Goal: Transaction & Acquisition: Book appointment/travel/reservation

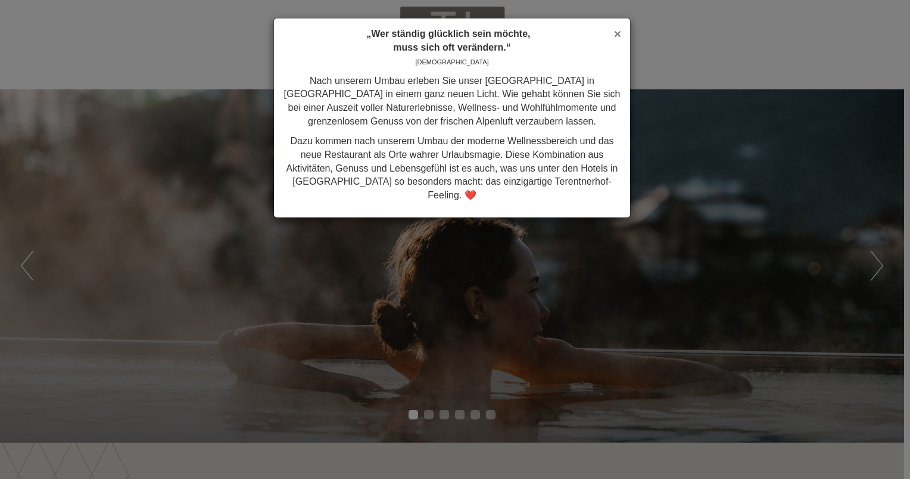
click at [617, 35] on span "×" at bounding box center [617, 34] width 7 height 14
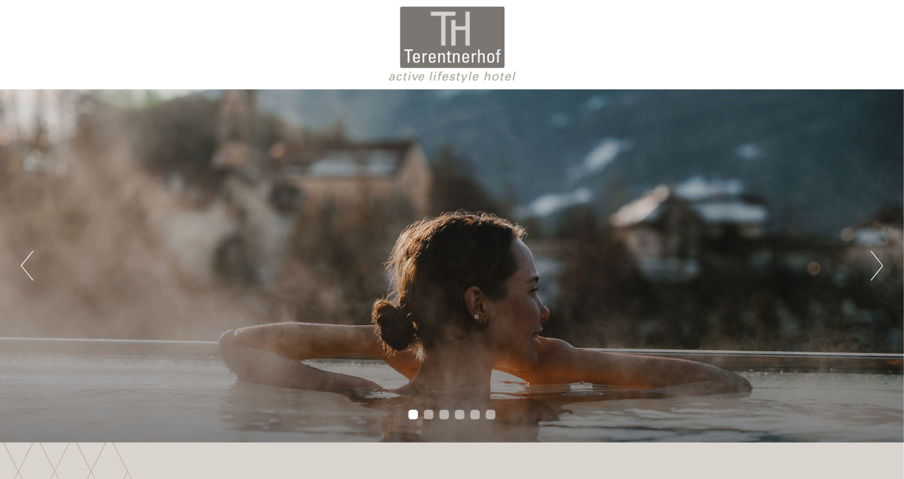
click at [881, 275] on button "Next" at bounding box center [877, 266] width 13 height 30
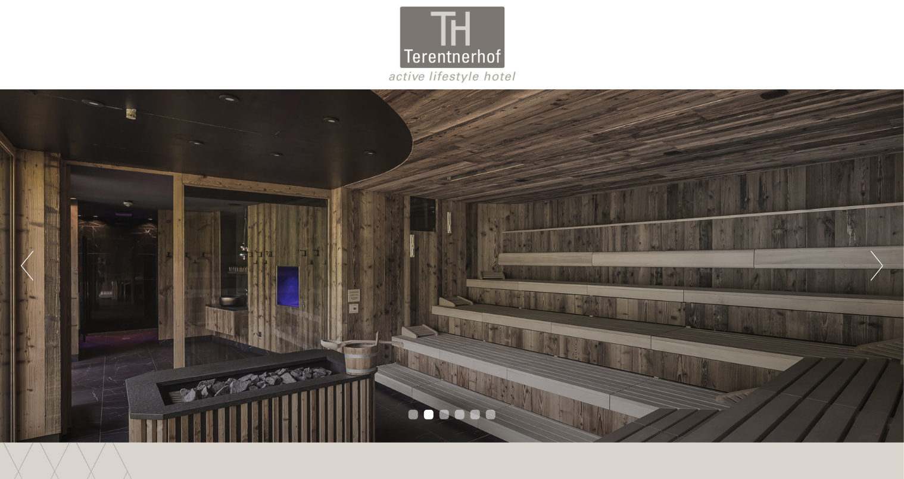
click at [880, 275] on button "Next" at bounding box center [877, 266] width 13 height 30
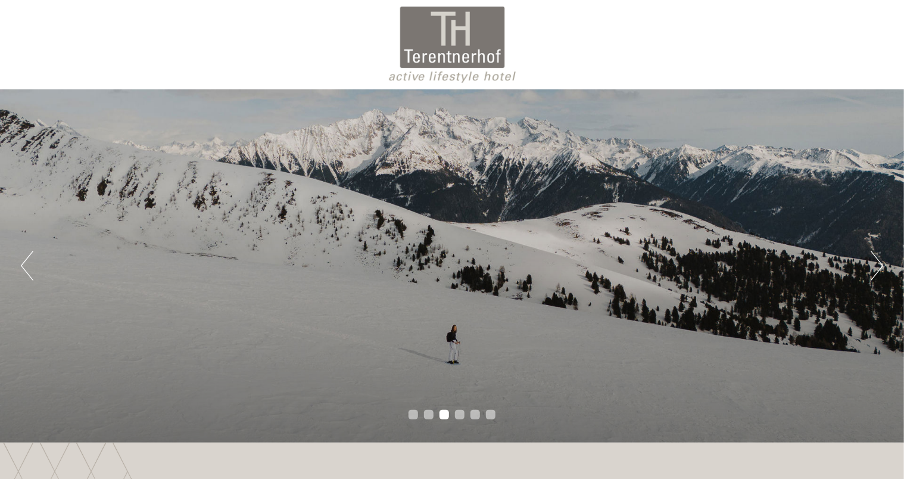
click at [880, 275] on button "Next" at bounding box center [877, 266] width 13 height 30
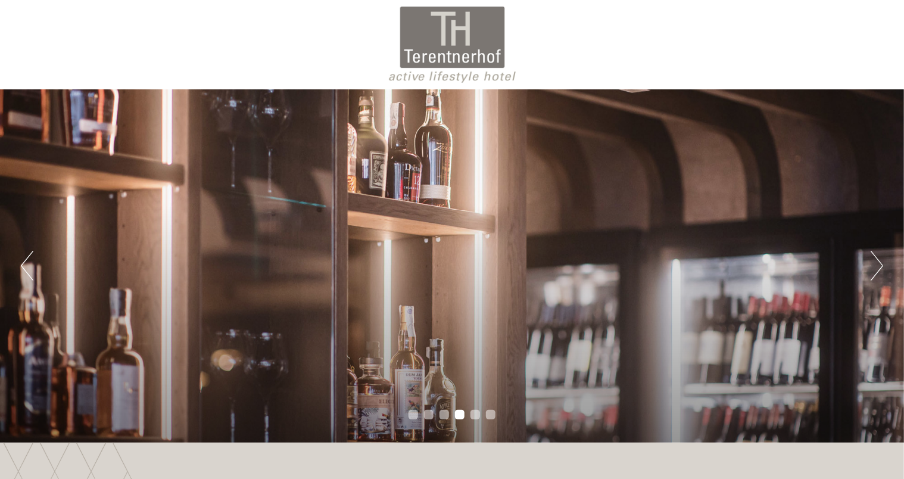
click at [880, 275] on button "Next" at bounding box center [877, 266] width 13 height 30
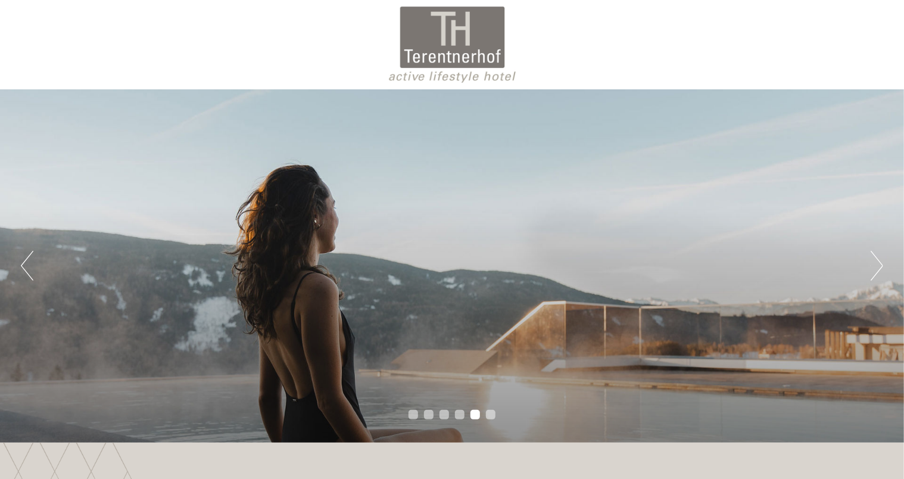
click at [880, 275] on button "Next" at bounding box center [877, 266] width 13 height 30
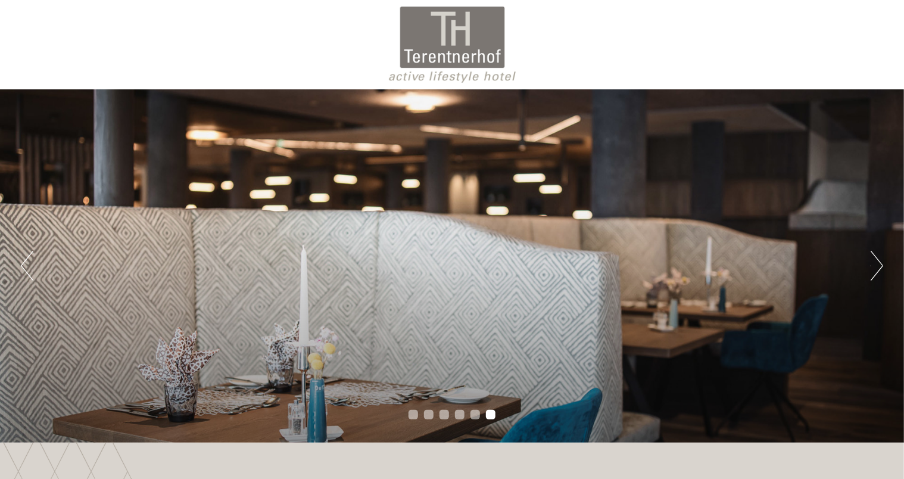
click at [880, 275] on button "Next" at bounding box center [877, 266] width 13 height 30
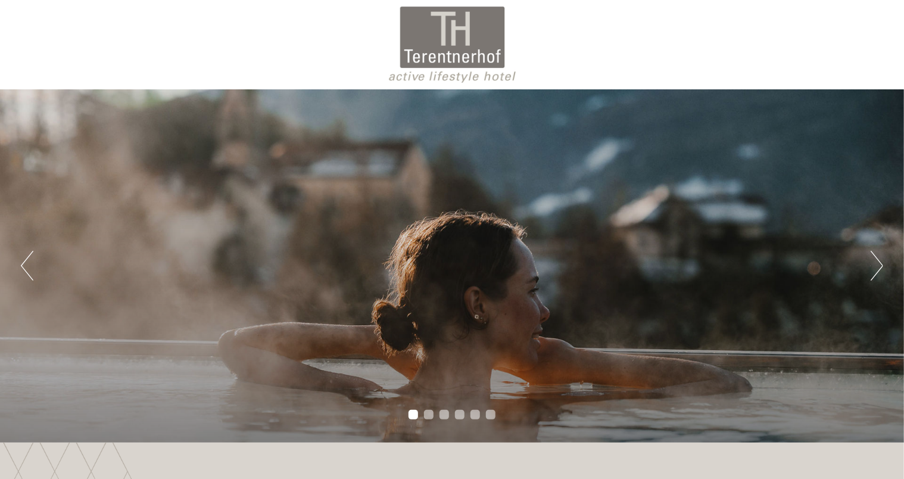
click at [880, 275] on button "Next" at bounding box center [877, 266] width 13 height 30
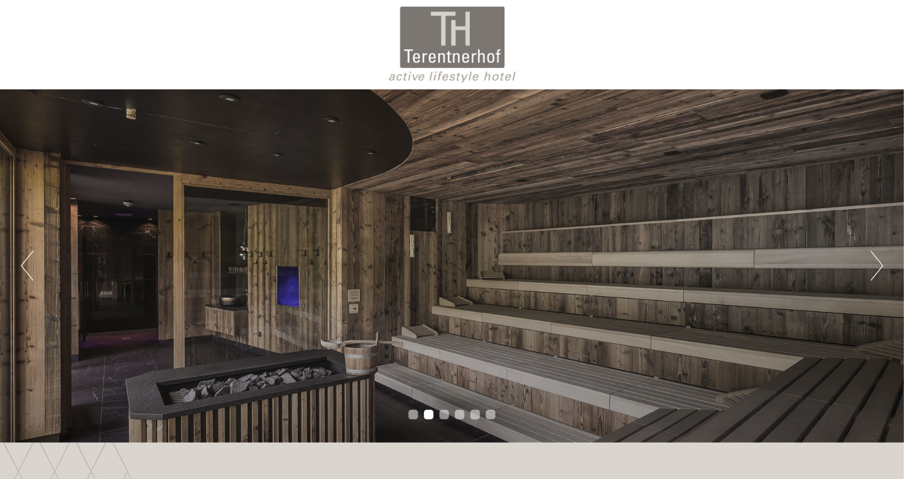
click at [880, 275] on button "Next" at bounding box center [877, 266] width 13 height 30
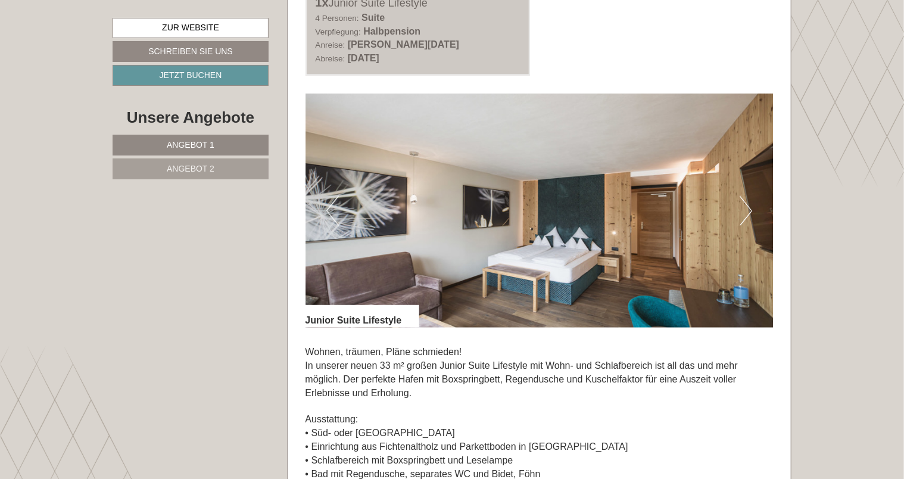
scroll to position [655, 0]
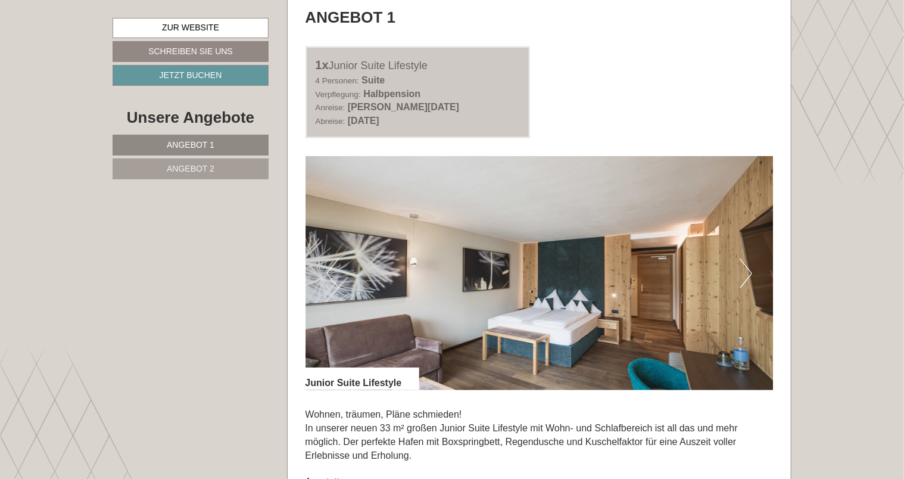
click at [747, 281] on button "Next" at bounding box center [746, 274] width 13 height 30
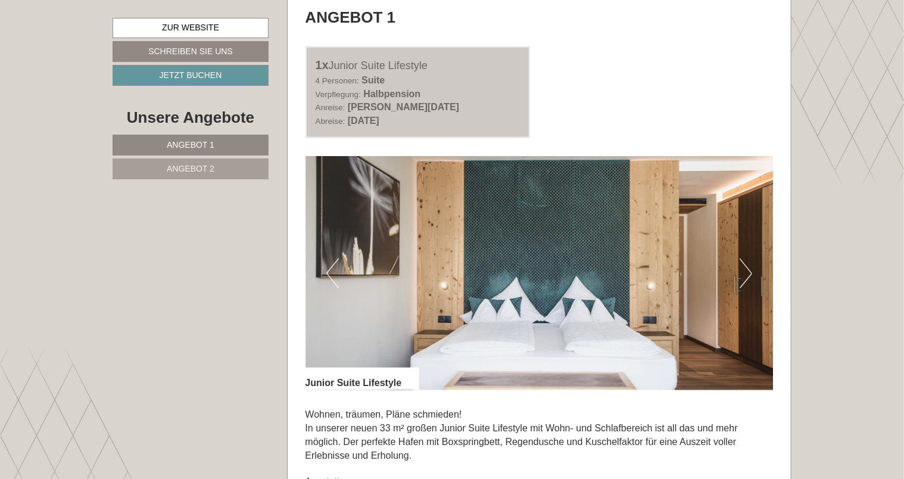
click at [747, 281] on button "Next" at bounding box center [746, 274] width 13 height 30
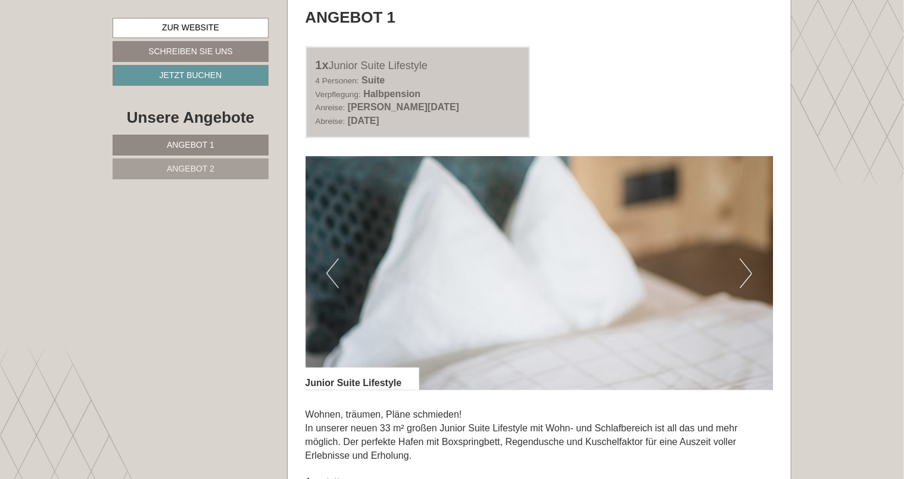
click at [747, 281] on button "Next" at bounding box center [746, 274] width 13 height 30
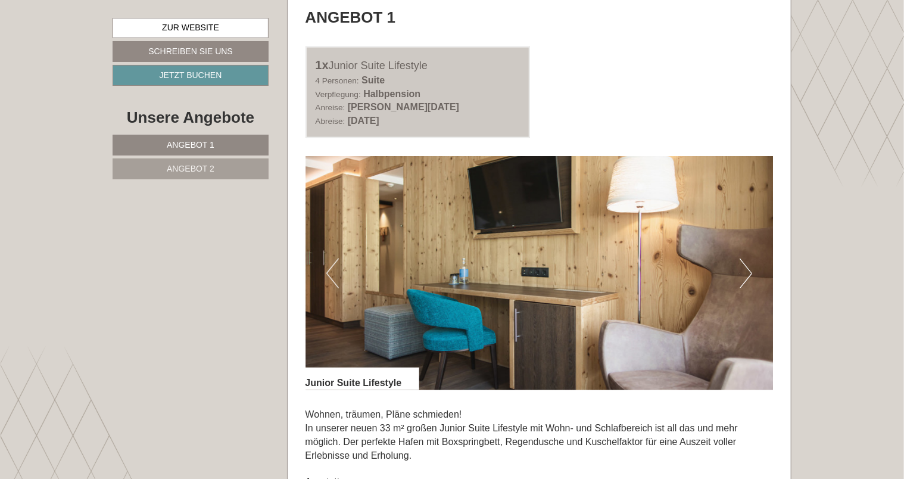
click at [747, 281] on button "Next" at bounding box center [746, 274] width 13 height 30
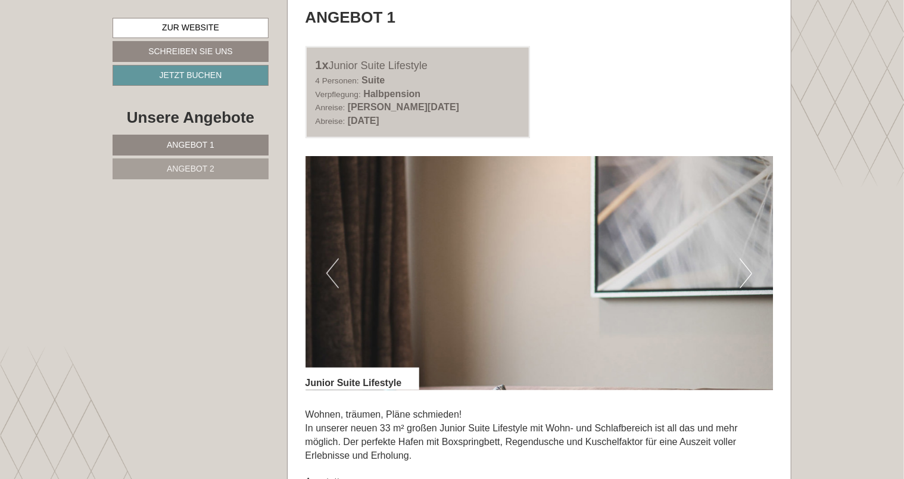
click at [747, 281] on button "Next" at bounding box center [746, 274] width 13 height 30
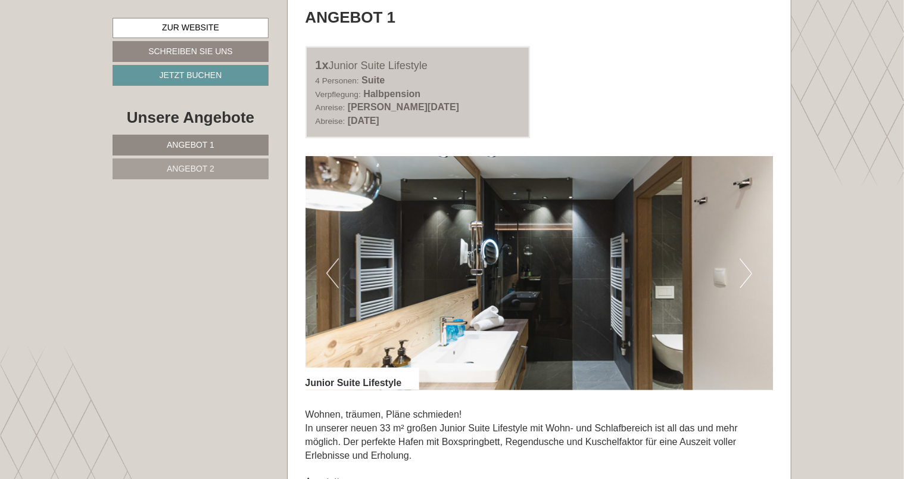
click at [747, 281] on button "Next" at bounding box center [746, 274] width 13 height 30
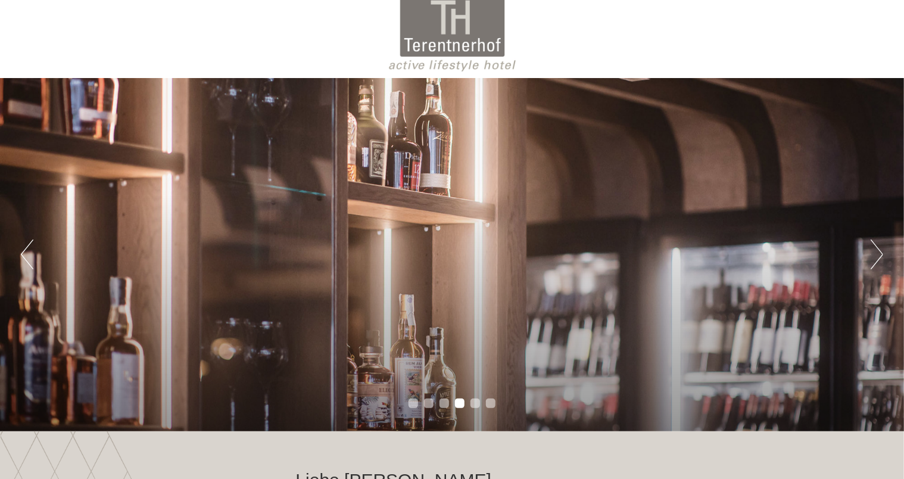
scroll to position [238, 0]
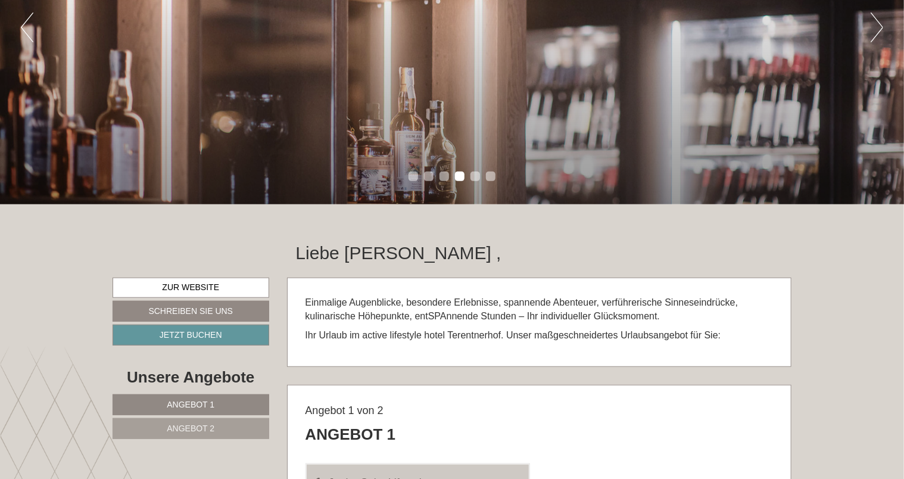
click at [231, 428] on link "Angebot 2" at bounding box center [191, 428] width 157 height 21
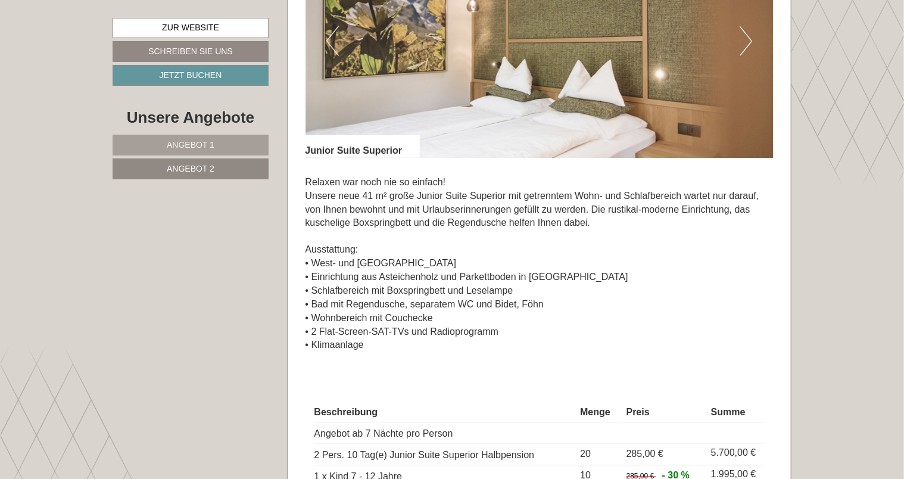
scroll to position [802, 0]
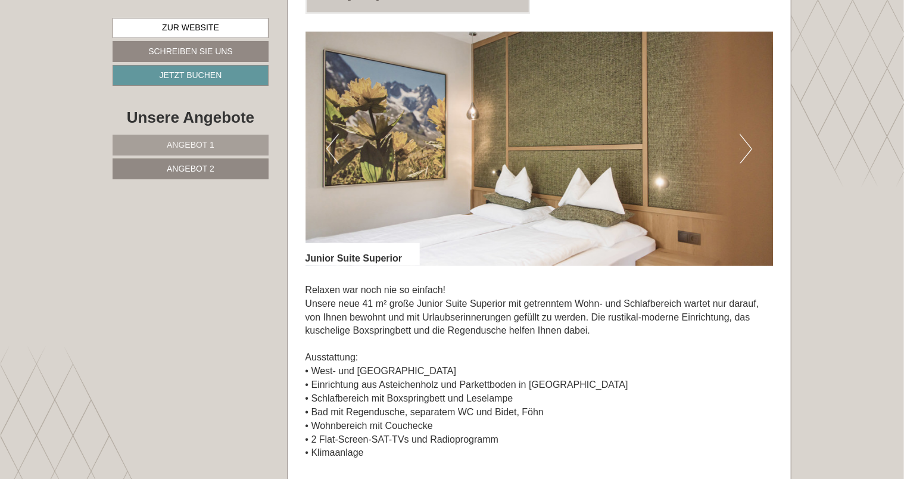
click at [737, 161] on img at bounding box center [540, 149] width 468 height 234
click at [745, 148] on button "Next" at bounding box center [746, 149] width 13 height 30
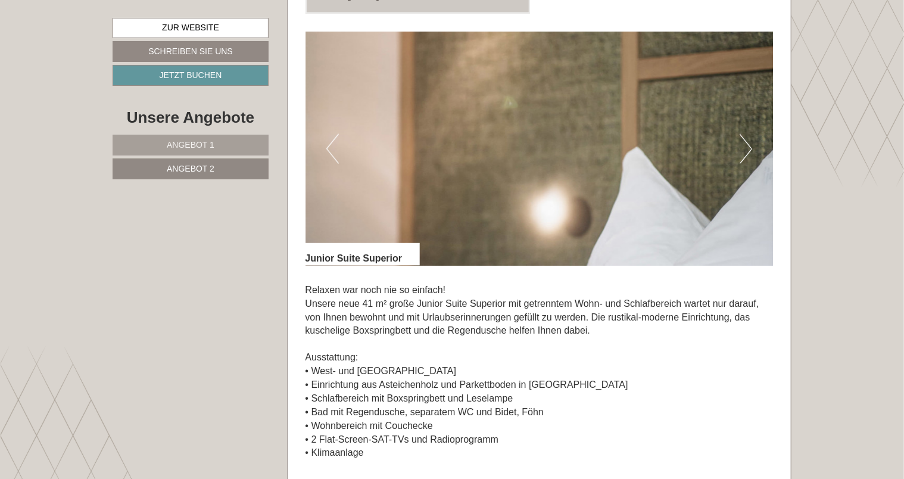
click at [745, 148] on button "Next" at bounding box center [746, 149] width 13 height 30
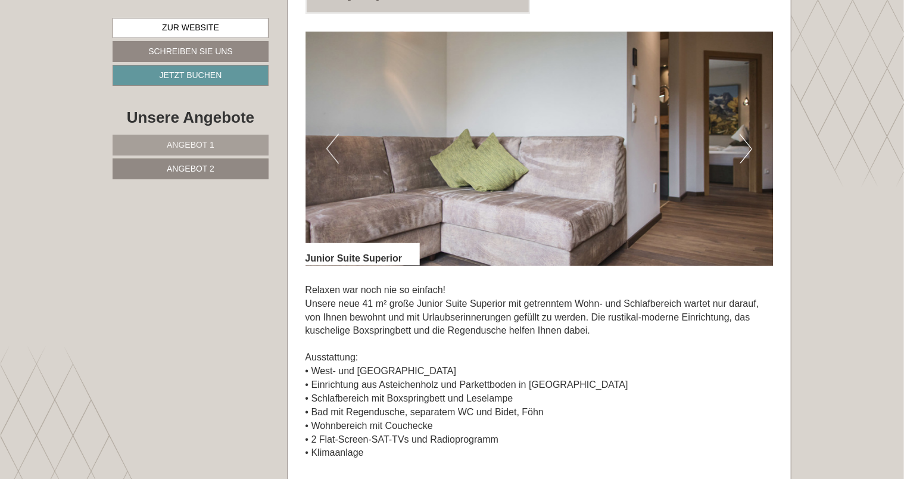
click at [745, 148] on button "Next" at bounding box center [746, 149] width 13 height 30
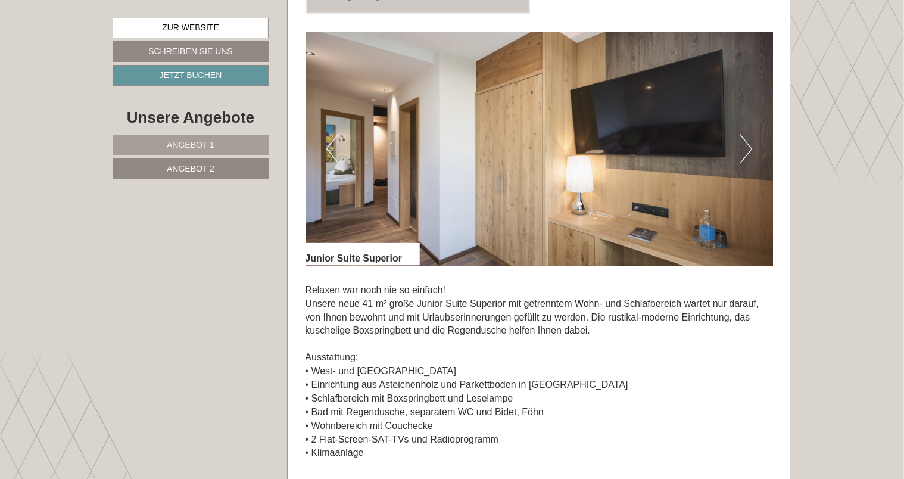
click at [745, 148] on button "Next" at bounding box center [746, 149] width 13 height 30
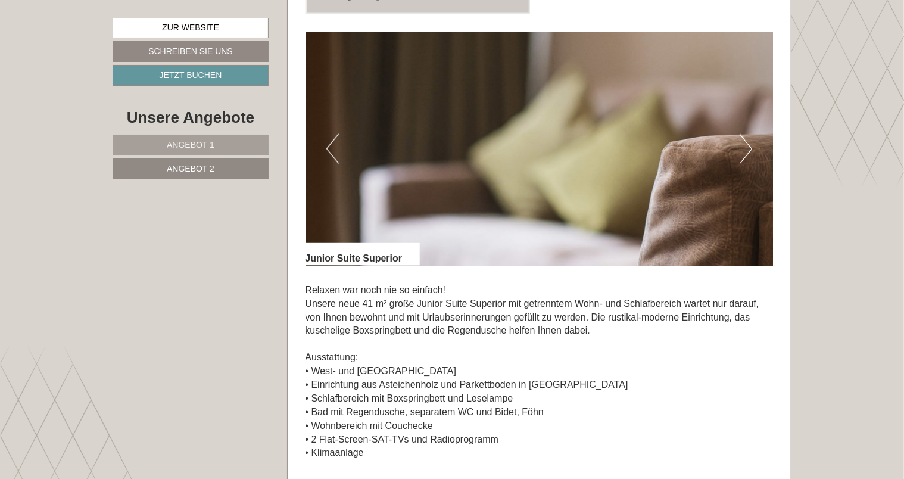
click at [745, 148] on button "Next" at bounding box center [746, 149] width 13 height 30
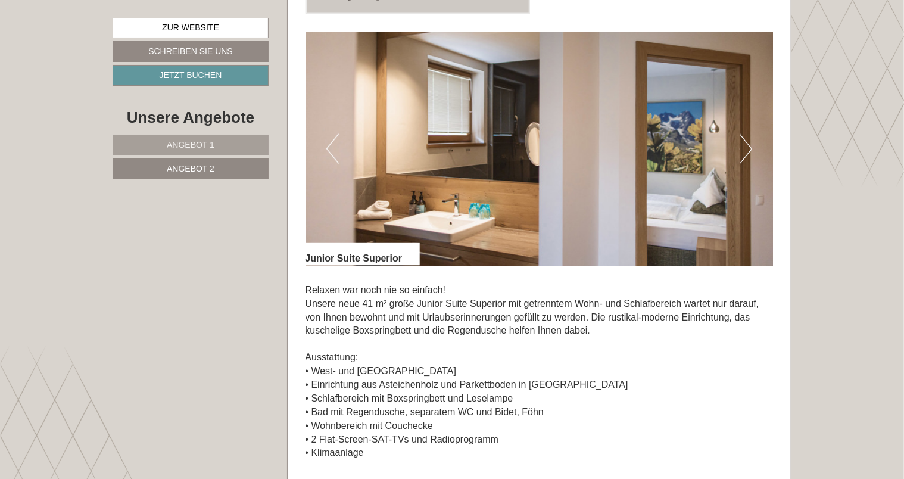
click at [745, 148] on button "Next" at bounding box center [746, 149] width 13 height 30
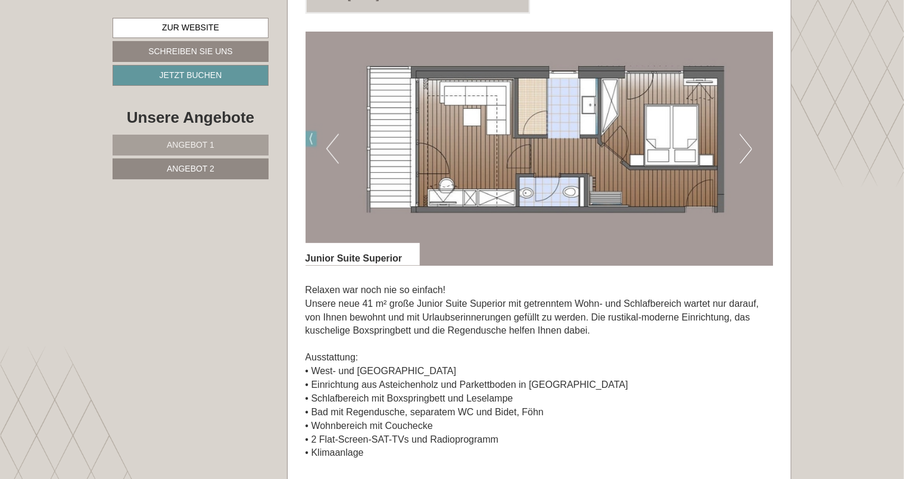
click at [745, 148] on button "Next" at bounding box center [746, 149] width 13 height 30
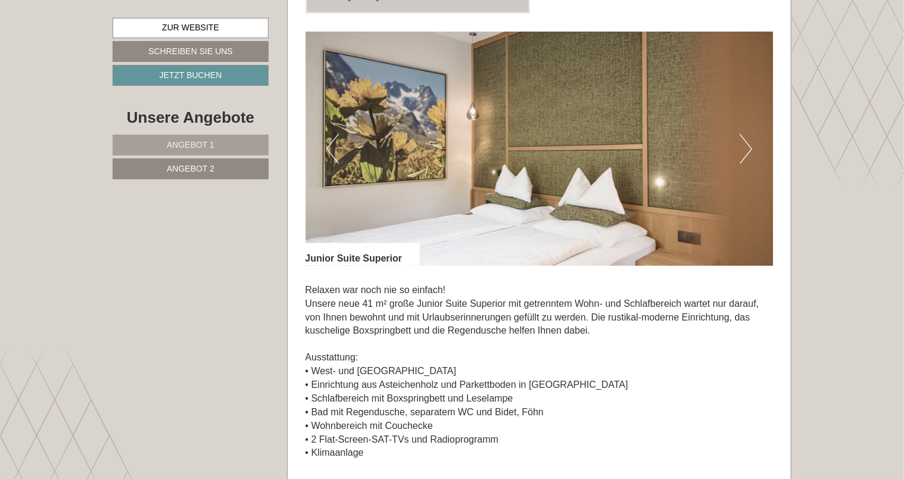
click at [745, 148] on button "Next" at bounding box center [746, 149] width 13 height 30
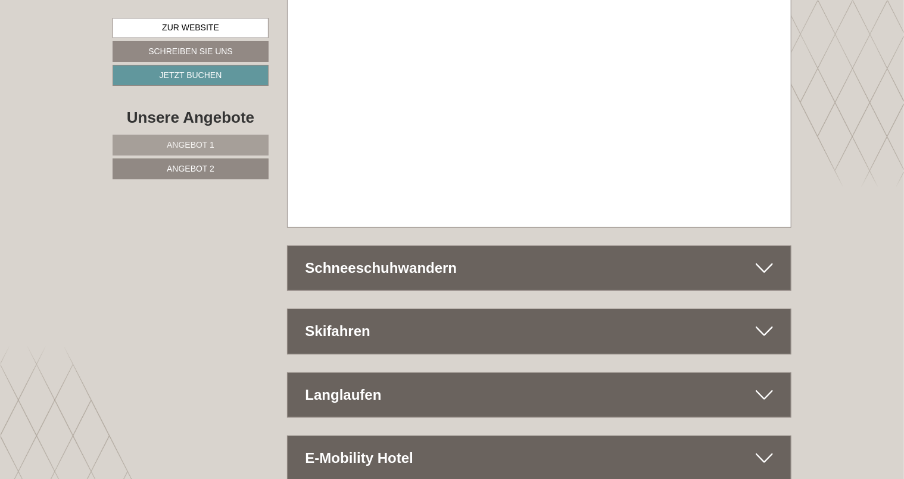
scroll to position [4495, 0]
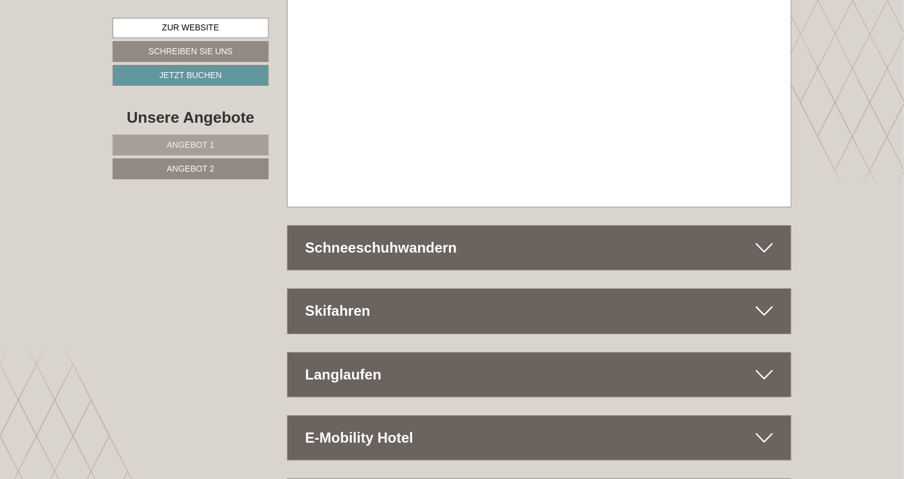
click at [503, 289] on div "Skifahren" at bounding box center [540, 311] width 504 height 44
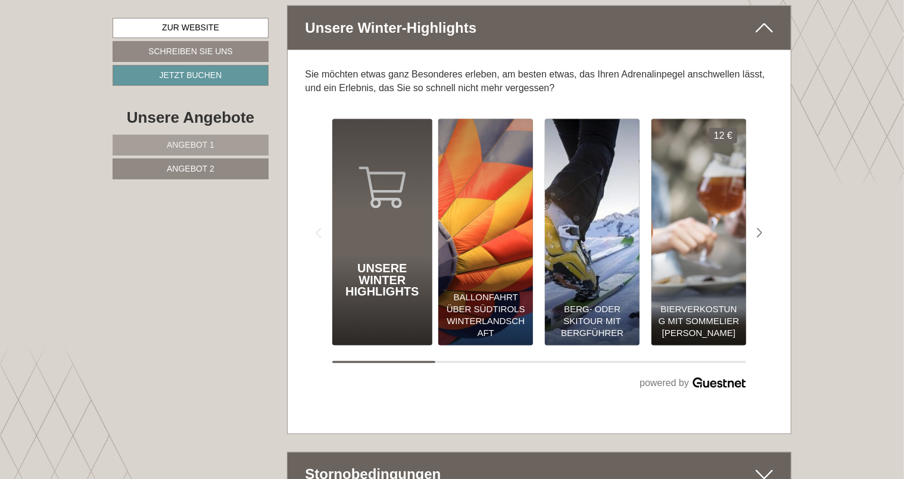
scroll to position [5389, 0]
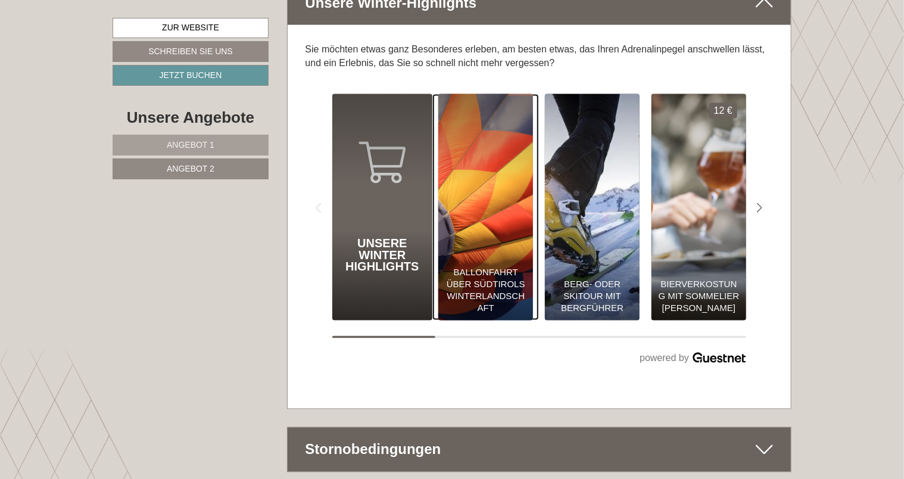
click at [503, 267] on div "Ballonfahrt über Südtirols Winterlandschaft" at bounding box center [485, 291] width 83 height 48
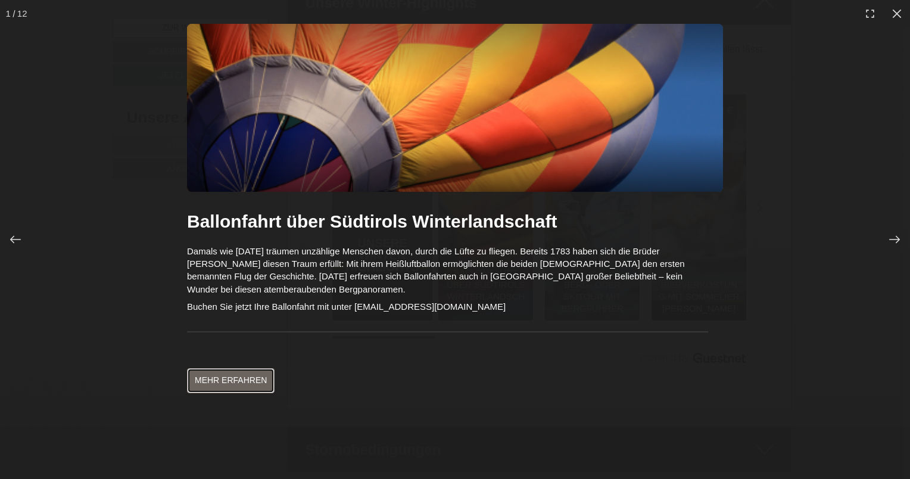
click at [240, 368] on link "Mehr erfahren" at bounding box center [231, 380] width 88 height 25
click at [894, 235] on icon at bounding box center [895, 240] width 12 height 12
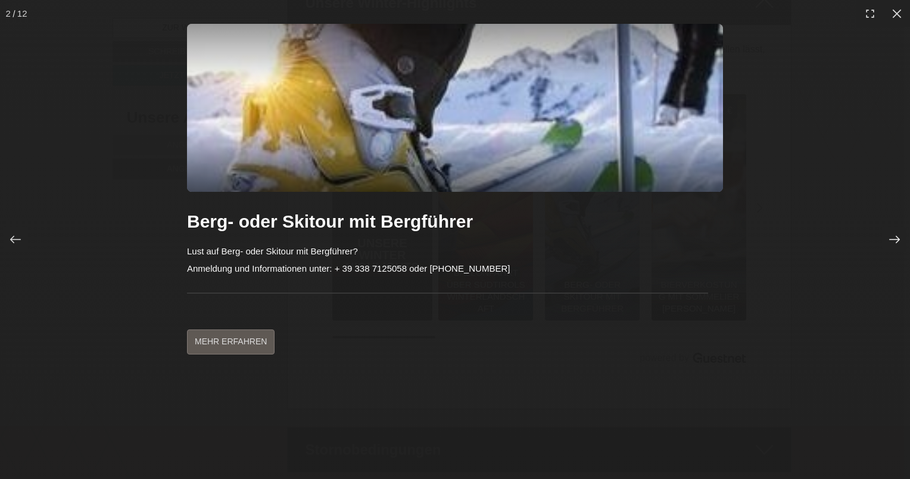
click at [894, 236] on icon at bounding box center [895, 240] width 12 height 12
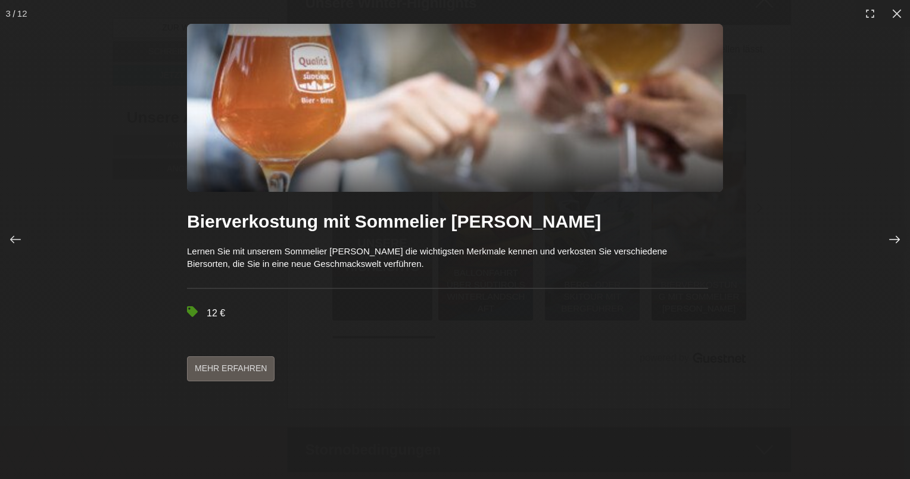
click at [894, 236] on icon at bounding box center [895, 240] width 12 height 12
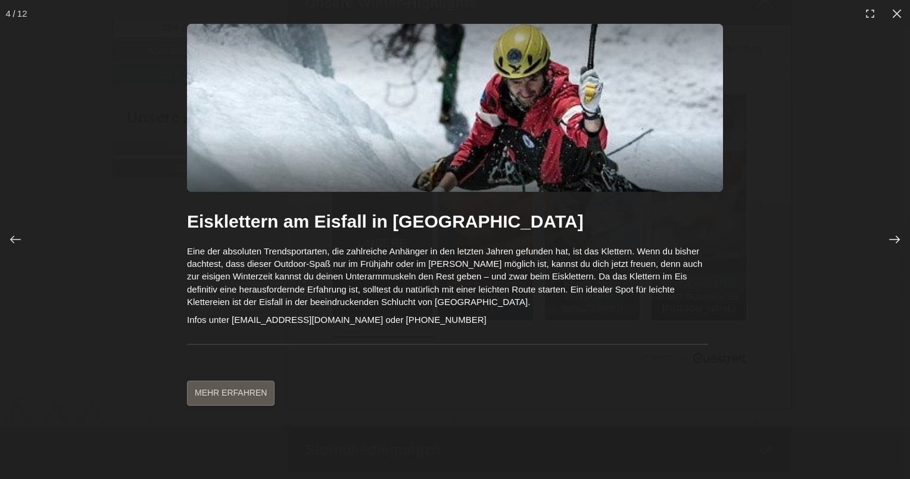
click at [884, 232] on div at bounding box center [895, 240] width 24 height 24
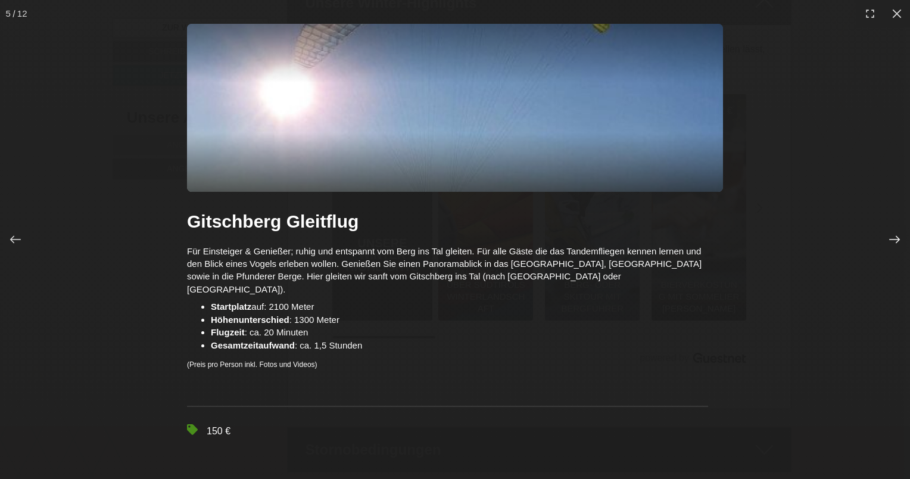
click at [884, 232] on div at bounding box center [895, 240] width 24 height 24
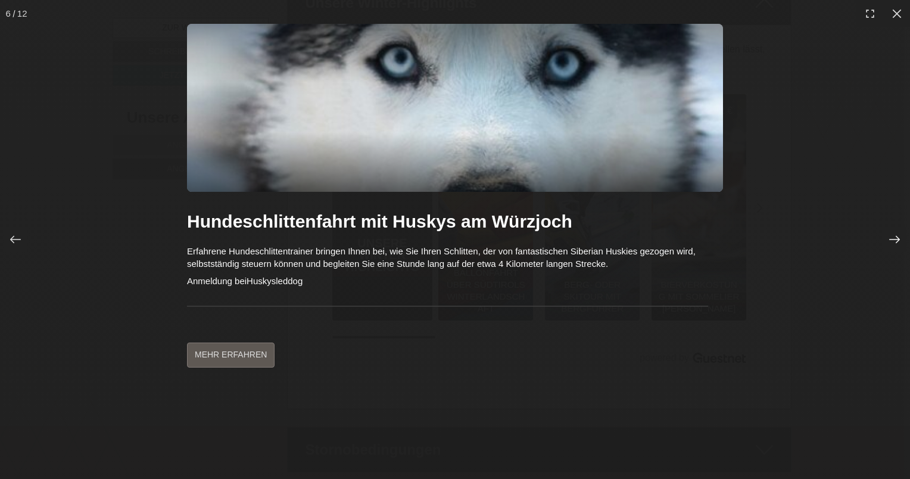
click at [884, 232] on div at bounding box center [895, 240] width 24 height 24
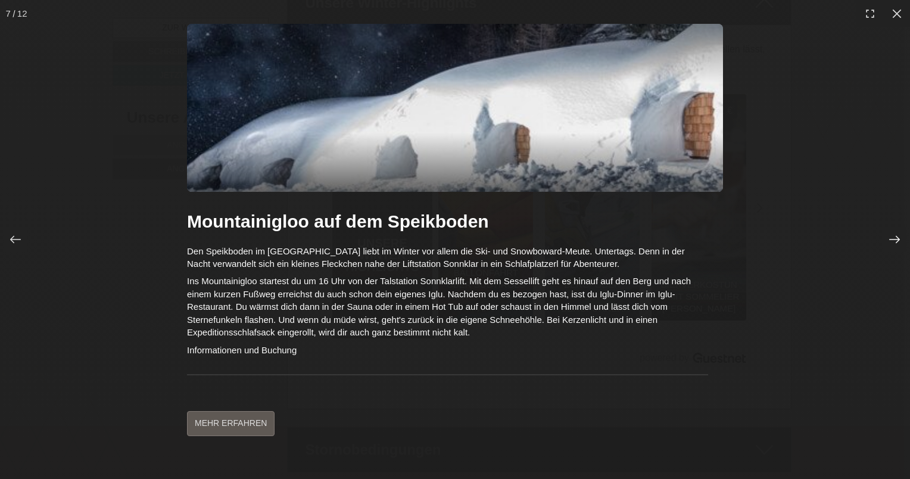
click at [891, 250] on div at bounding box center [895, 240] width 24 height 24
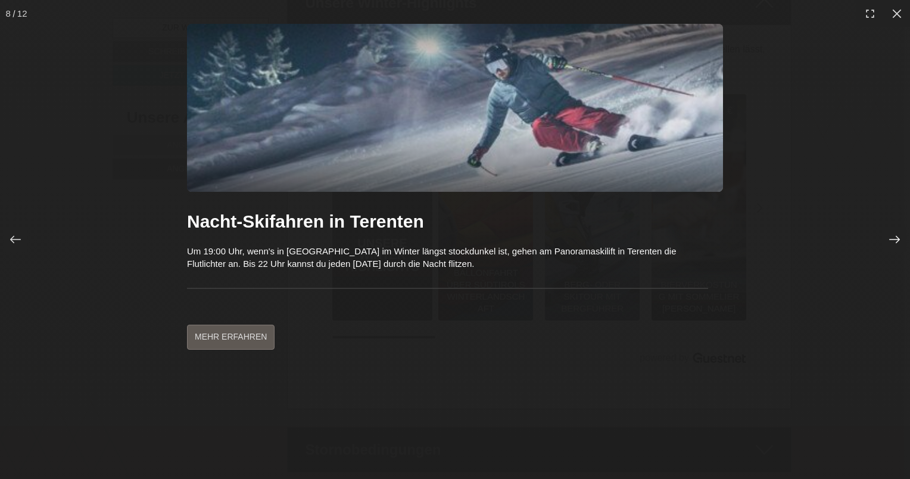
click at [885, 243] on div at bounding box center [895, 240] width 24 height 24
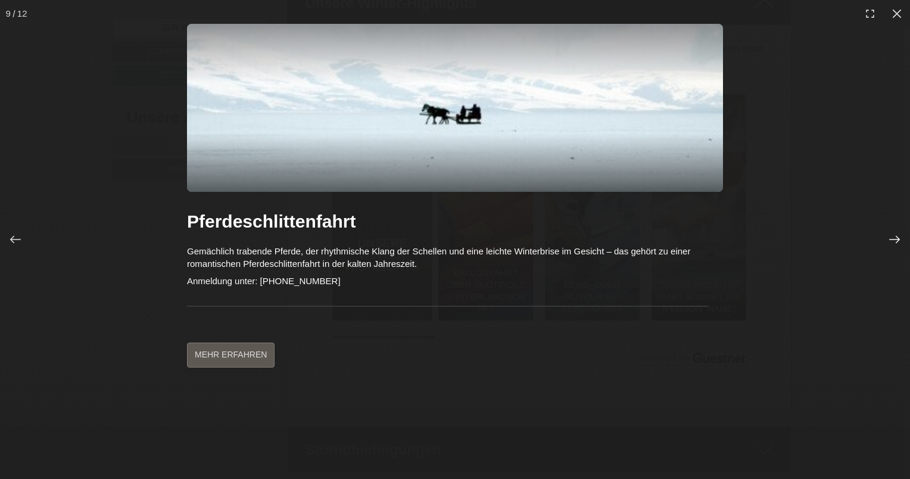
click at [885, 243] on div at bounding box center [895, 240] width 24 height 24
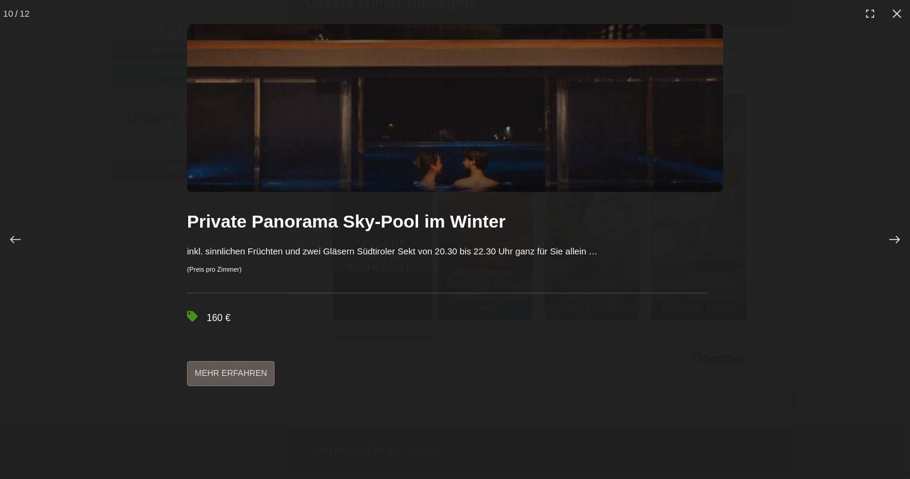
click at [885, 243] on div at bounding box center [895, 240] width 24 height 24
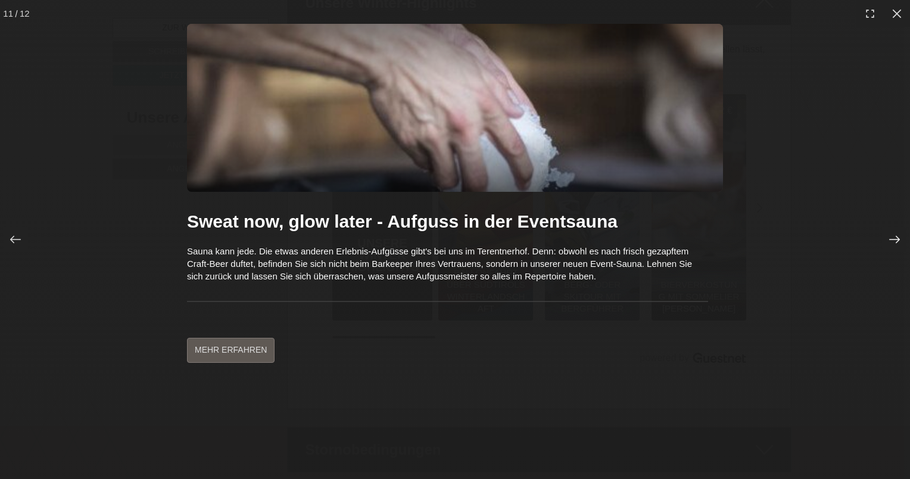
click at [885, 243] on div at bounding box center [895, 240] width 24 height 24
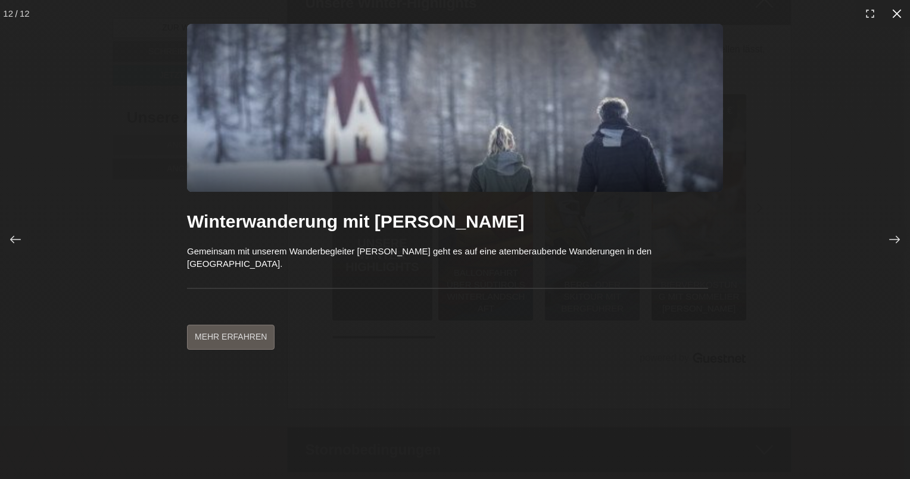
click at [894, 13] on icon at bounding box center [897, 14] width 12 height 12
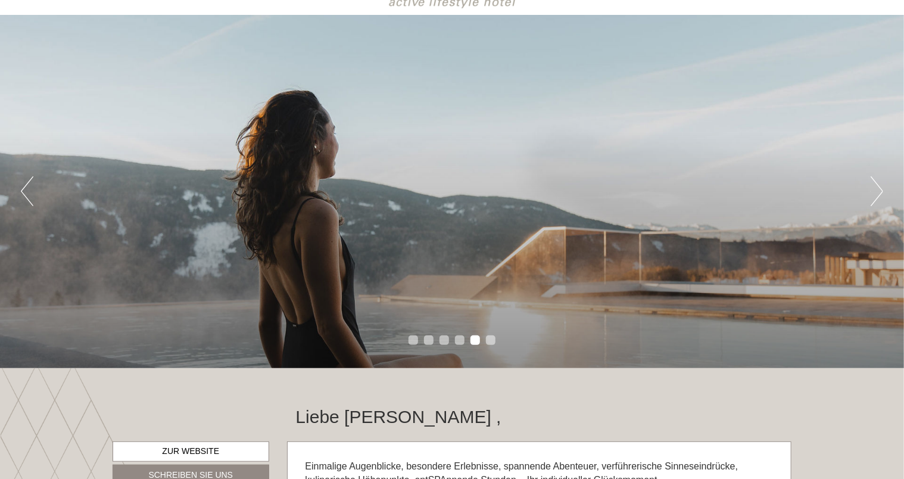
scroll to position [0, 0]
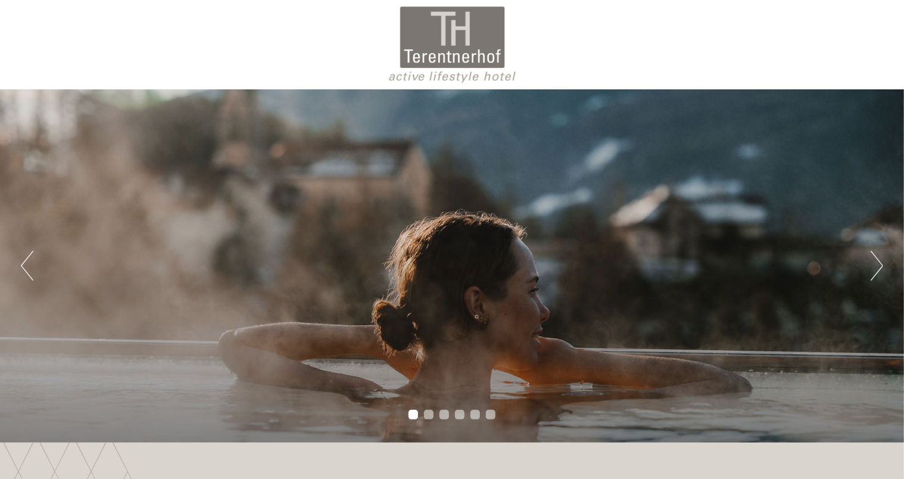
click at [877, 271] on button "Next" at bounding box center [877, 266] width 13 height 30
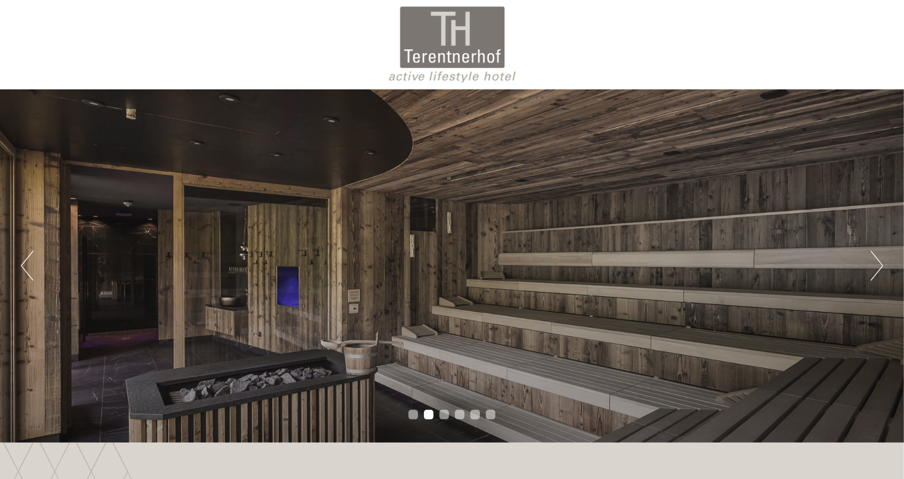
click at [877, 271] on button "Next" at bounding box center [877, 266] width 13 height 30
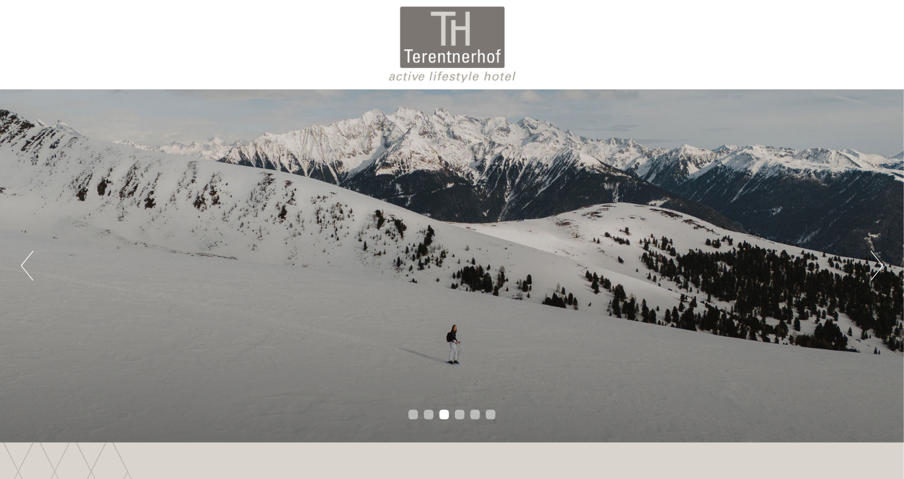
click at [877, 271] on button "Next" at bounding box center [877, 266] width 13 height 30
